Goal: Task Accomplishment & Management: Manage account settings

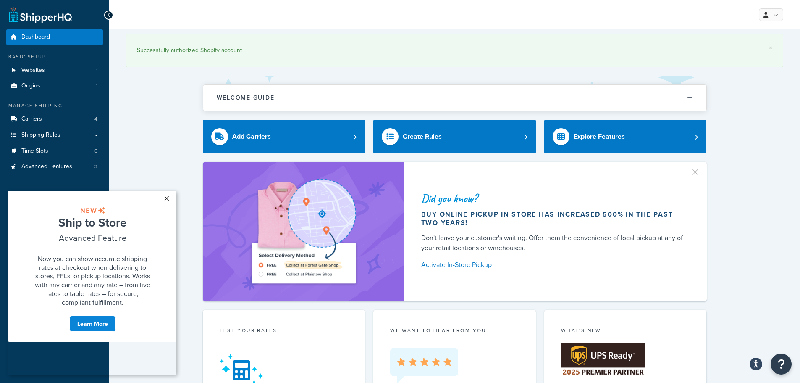
click at [171, 199] on link "×" at bounding box center [166, 198] width 15 height 15
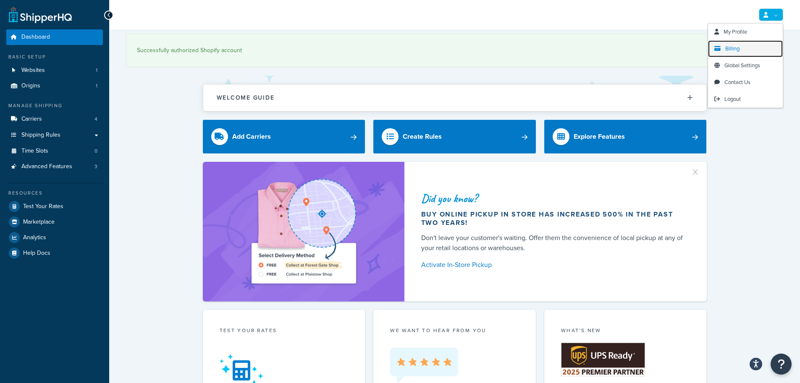
click at [738, 49] on span "Billing" at bounding box center [732, 49] width 14 height 8
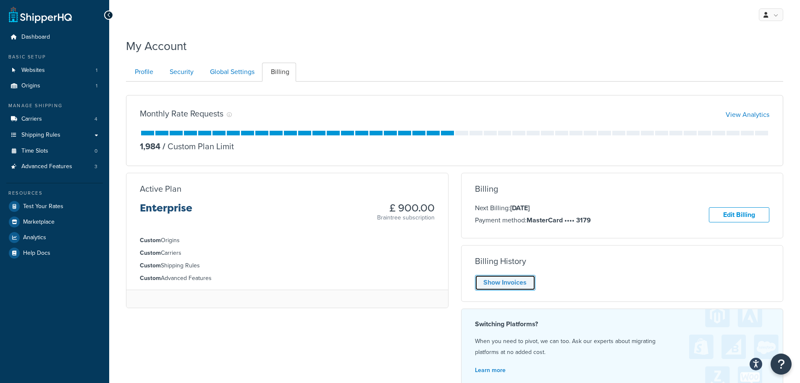
drag, startPoint x: 508, startPoint y: 282, endPoint x: 540, endPoint y: 295, distance: 34.6
click at [508, 282] on link "Show Invoices" at bounding box center [505, 283] width 60 height 16
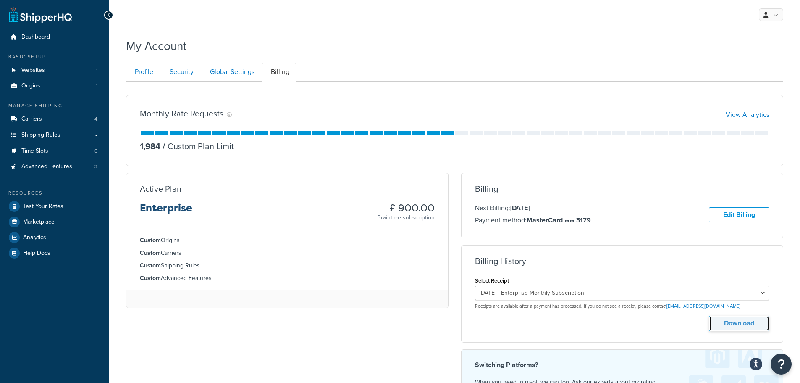
click at [749, 321] on button "Download" at bounding box center [739, 323] width 60 height 16
